Goal: Task Accomplishment & Management: Use online tool/utility

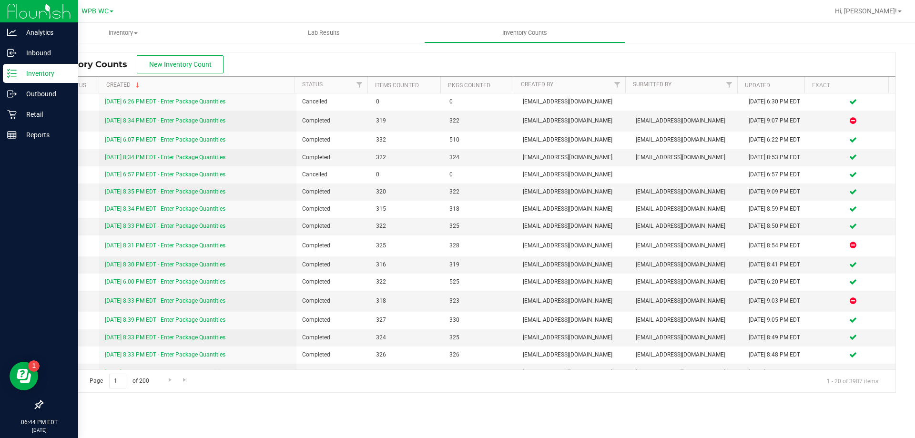
click at [50, 73] on p "Inventory" at bounding box center [45, 73] width 57 height 11
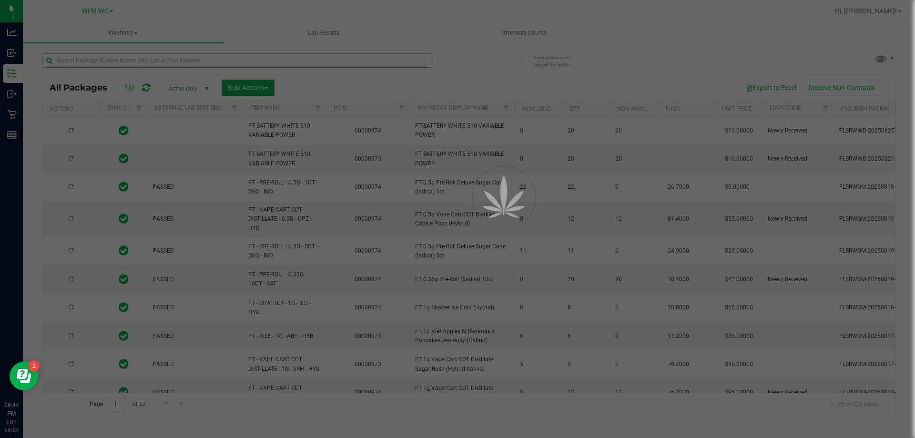
click at [124, 60] on div at bounding box center [457, 219] width 915 height 438
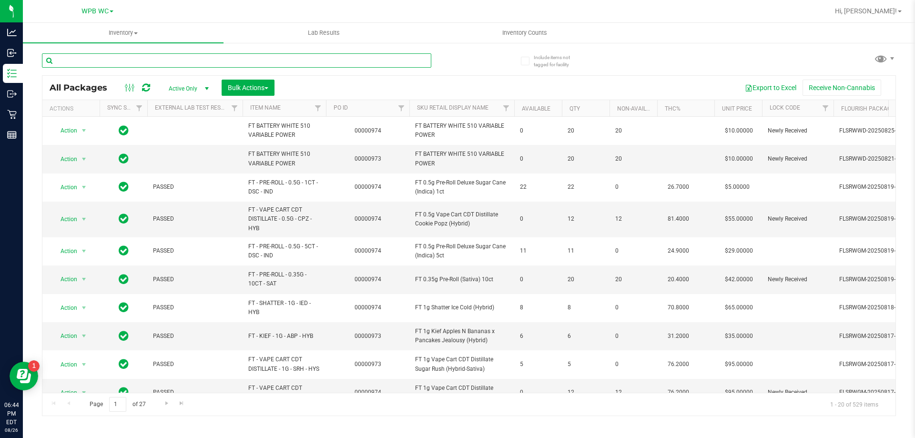
click at [126, 59] on input "text" at bounding box center [236, 60] width 389 height 14
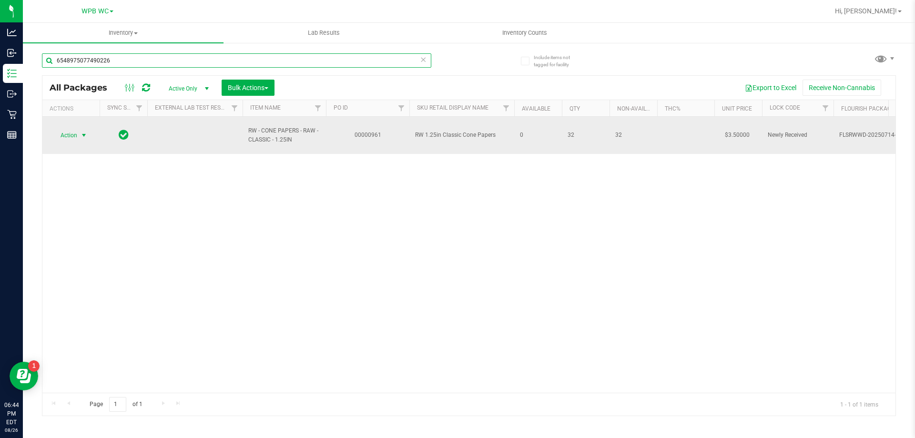
type input "6548975077490226"
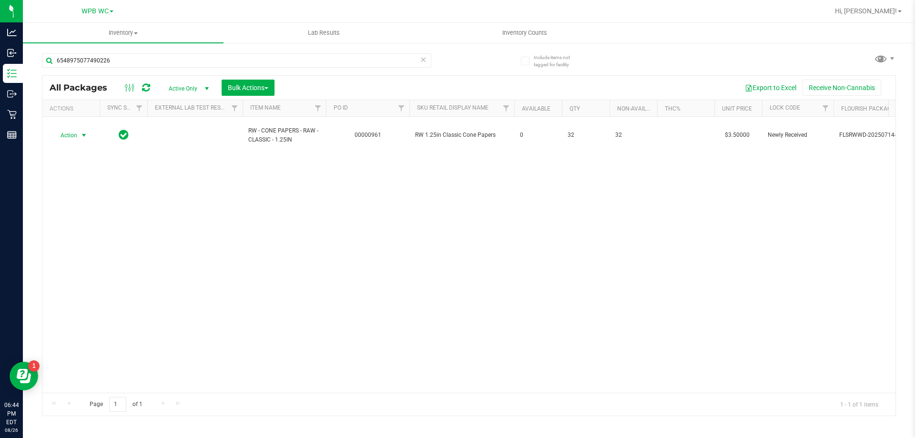
drag, startPoint x: 67, startPoint y: 134, endPoint x: 72, endPoint y: 158, distance: 24.4
click at [67, 133] on span "Action" at bounding box center [65, 135] width 26 height 13
click at [71, 241] on li "Unlock package" at bounding box center [82, 248] width 61 height 14
